Goal: Task Accomplishment & Management: Manage account settings

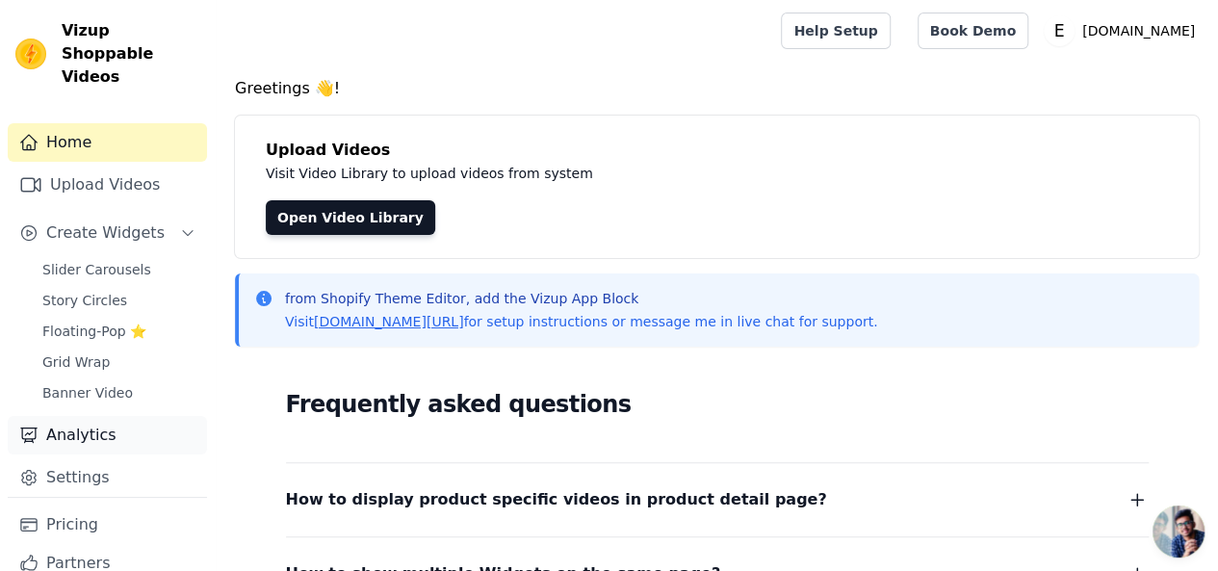
click at [92, 417] on link "Analytics" at bounding box center [107, 435] width 199 height 38
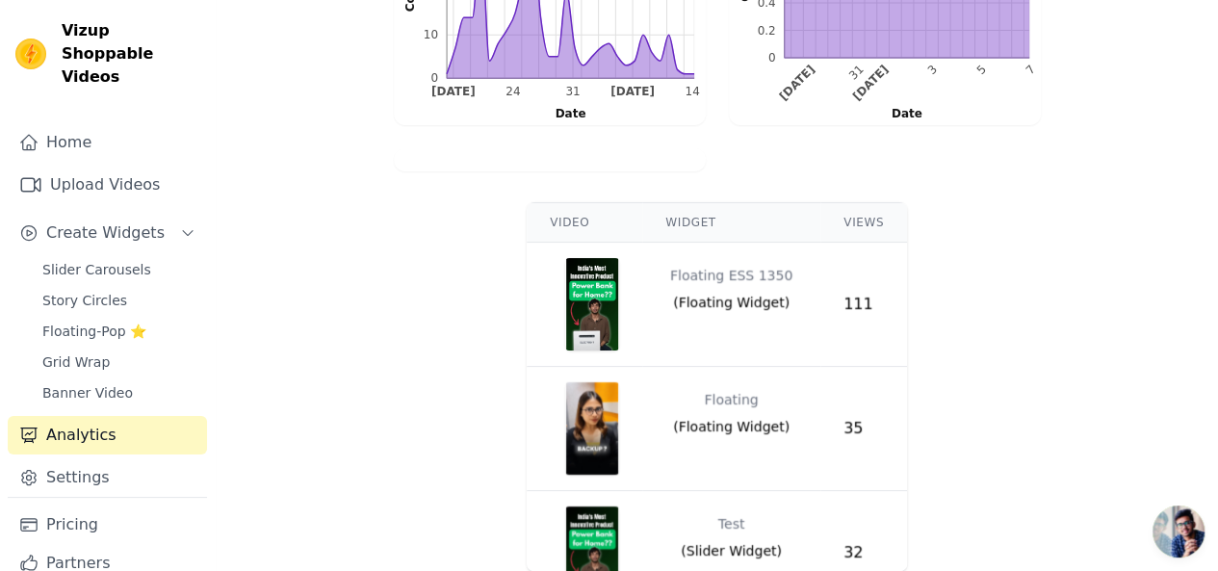
scroll to position [664, 0]
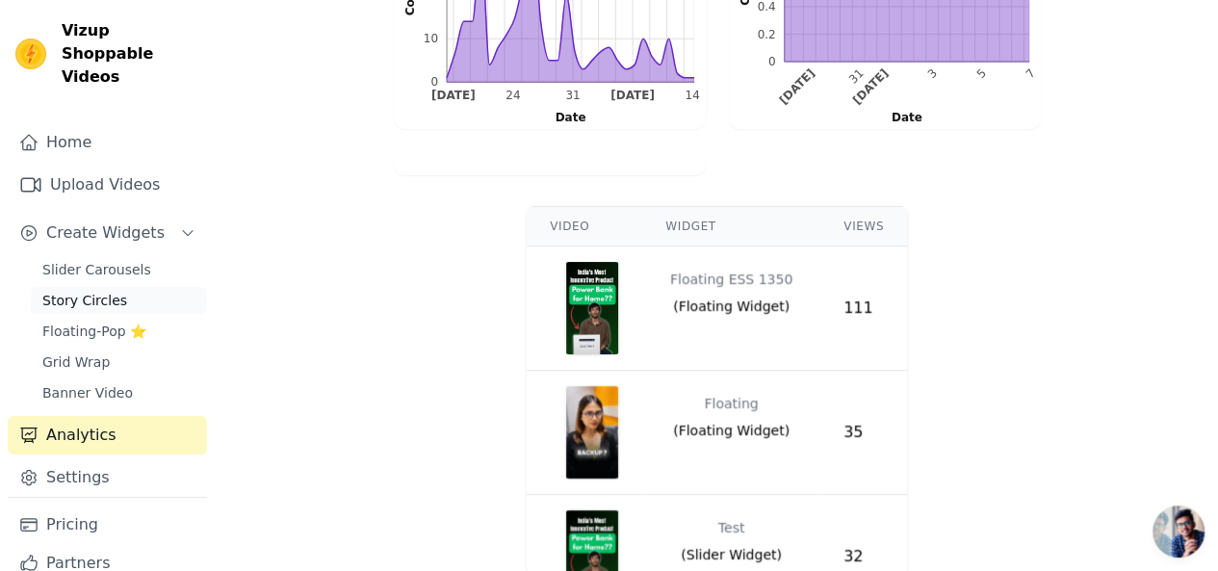
click at [97, 291] on span "Story Circles" at bounding box center [84, 300] width 85 height 19
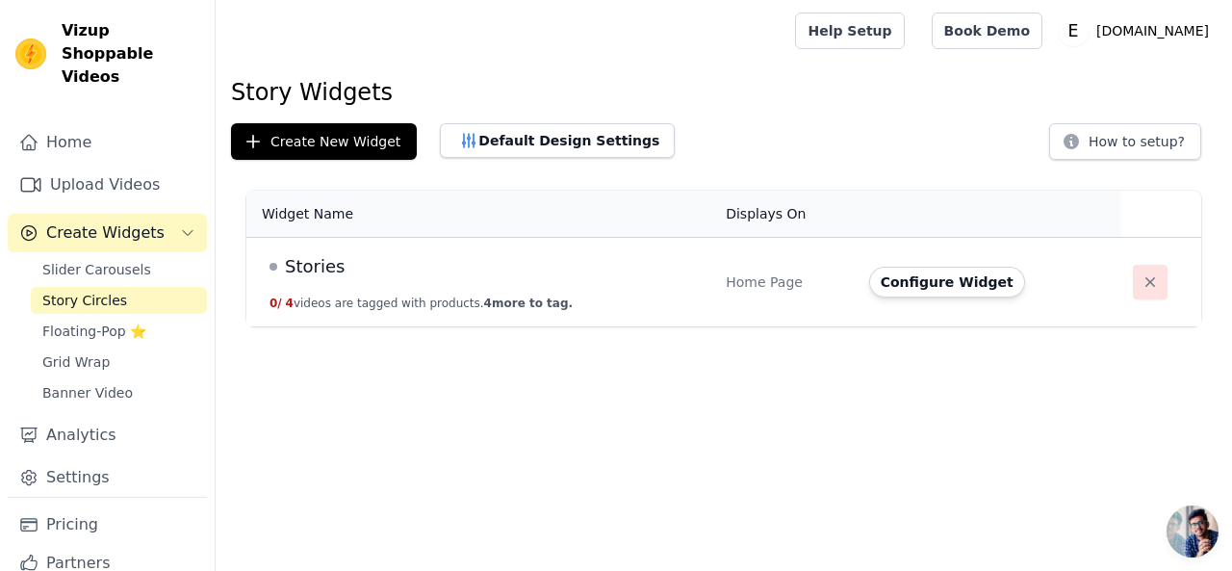
click at [1145, 272] on icon "button" at bounding box center [1150, 281] width 19 height 19
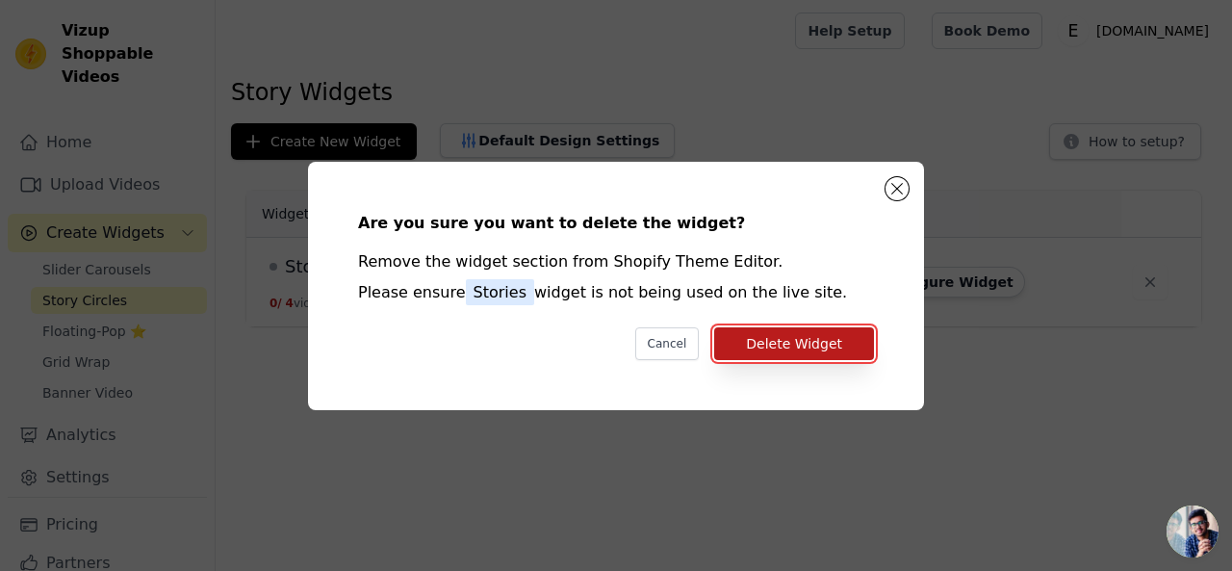
click at [838, 336] on button "Delete Widget" at bounding box center [794, 343] width 160 height 33
